Goal: Task Accomplishment & Management: Use online tool/utility

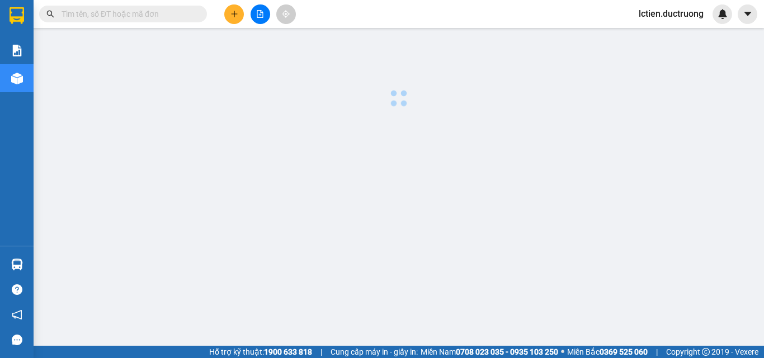
click at [174, 13] on input "text" at bounding box center [128, 14] width 132 height 12
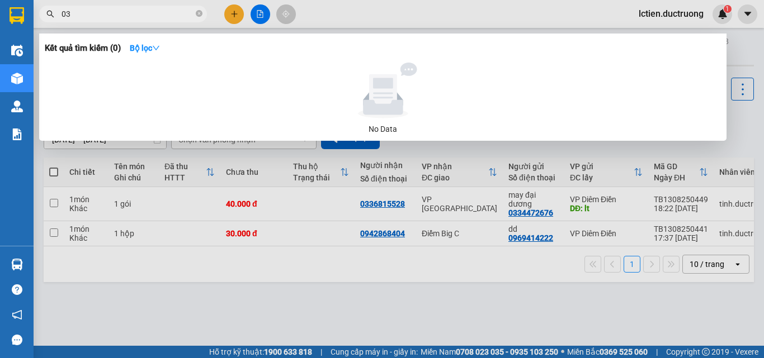
type input "0"
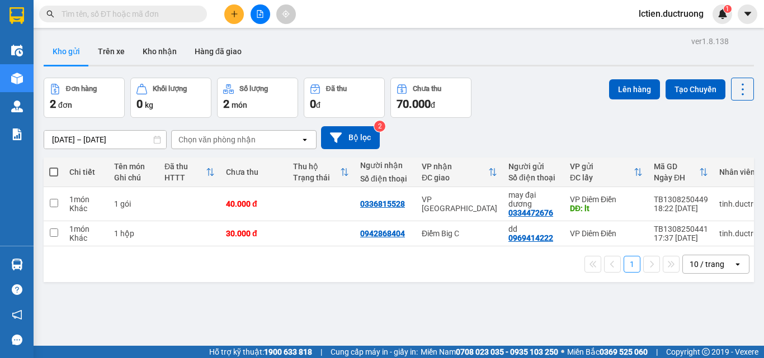
click at [163, 12] on input "text" at bounding box center [128, 14] width 132 height 12
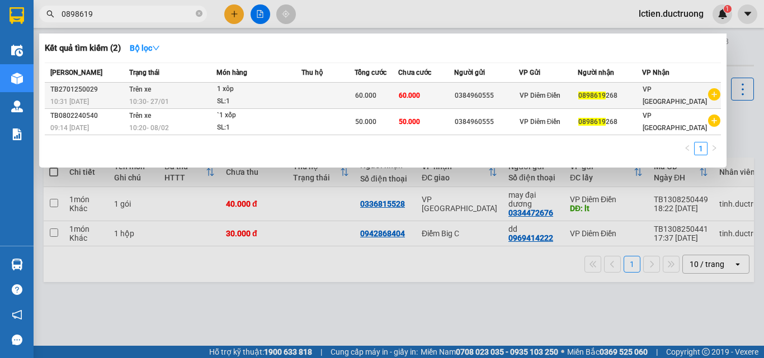
type input "0898619"
click at [502, 93] on div "0384960555" at bounding box center [487, 96] width 64 height 12
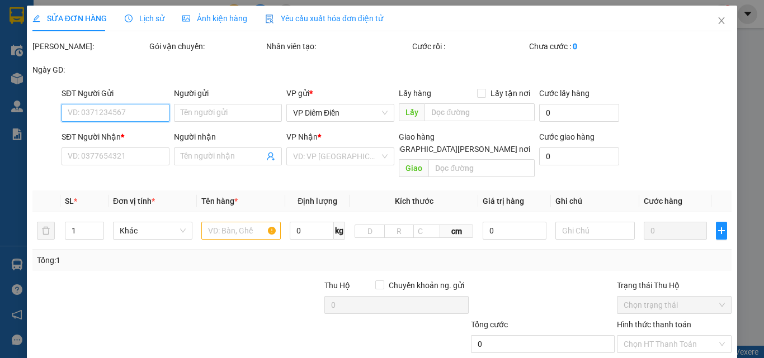
type input "0384960555"
type input "0898619268"
type input "60.000"
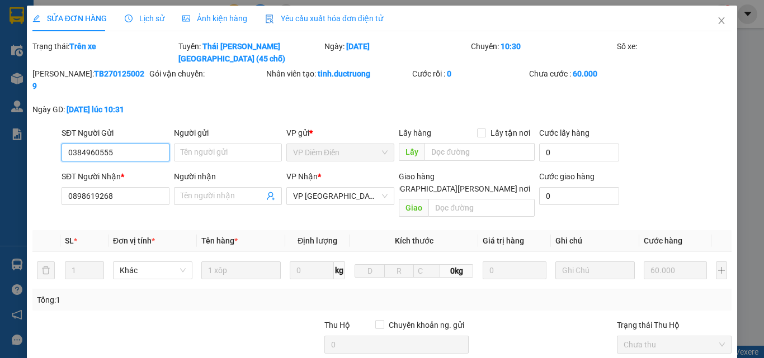
drag, startPoint x: 109, startPoint y: 130, endPoint x: 10, endPoint y: 144, distance: 99.9
click at [10, 144] on div "SỬA ĐƠN HÀNG Lịch sử [PERSON_NAME] hàng Yêu cầu xuất [PERSON_NAME] điện tử Tota…" at bounding box center [382, 179] width 764 height 358
click at [717, 22] on icon "close" at bounding box center [721, 20] width 9 height 9
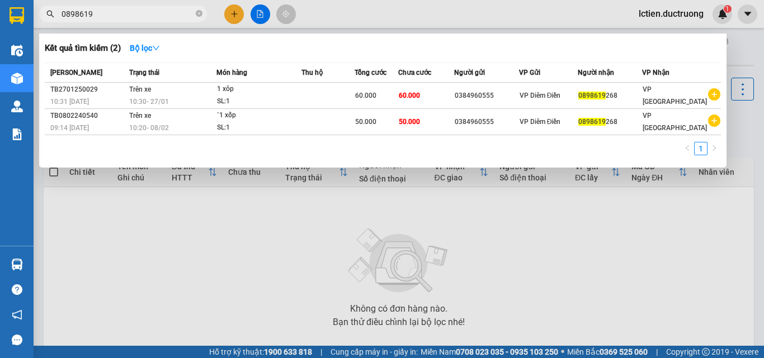
click at [149, 21] on span "0898619" at bounding box center [123, 14] width 168 height 17
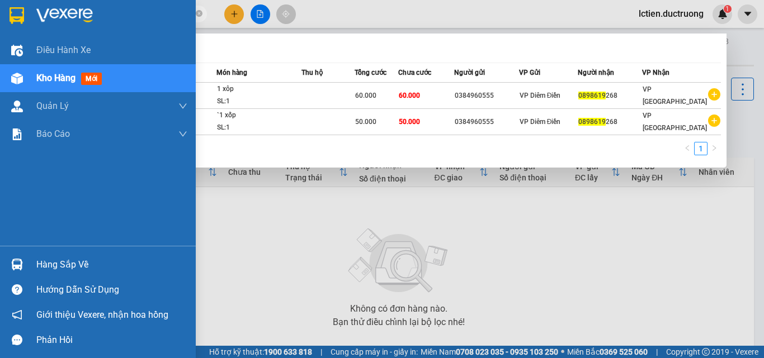
drag, startPoint x: 153, startPoint y: 20, endPoint x: 0, endPoint y: 19, distance: 152.6
click at [0, 19] on section "Kết quả [PERSON_NAME] ( 2 ) Bộ lọc Mã ĐH Trạng thái Món hàng Thu hộ [PERSON_NAM…" at bounding box center [382, 179] width 764 height 358
paste input "384960555"
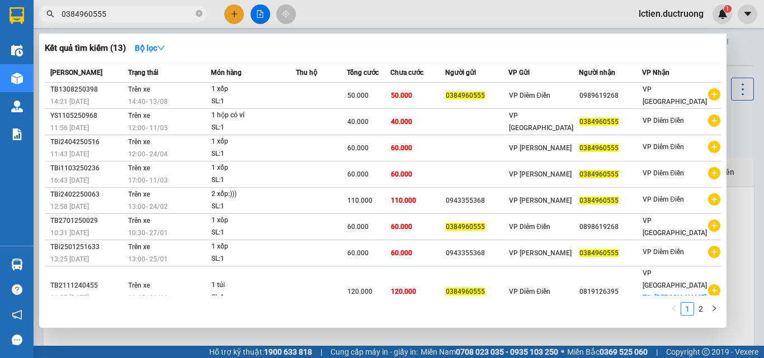
type input "0384960555"
click at [197, 15] on icon "close-circle" at bounding box center [199, 13] width 7 height 7
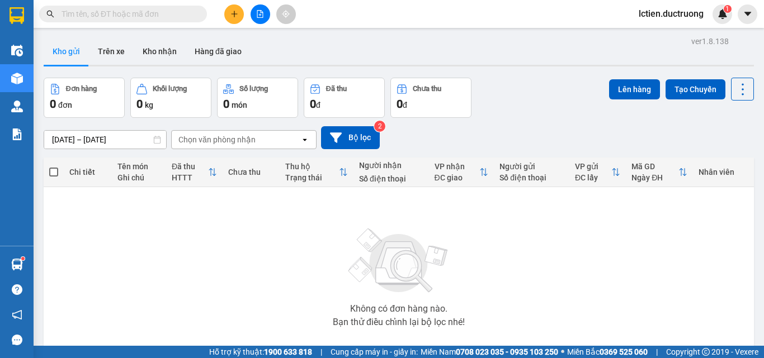
click at [169, 17] on input "text" at bounding box center [128, 14] width 132 height 12
click at [121, 13] on input "text" at bounding box center [128, 14] width 132 height 12
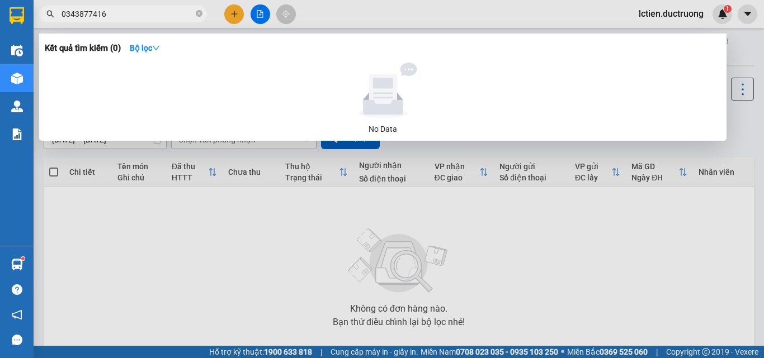
type input "0343877416"
